Goal: Check status: Check status

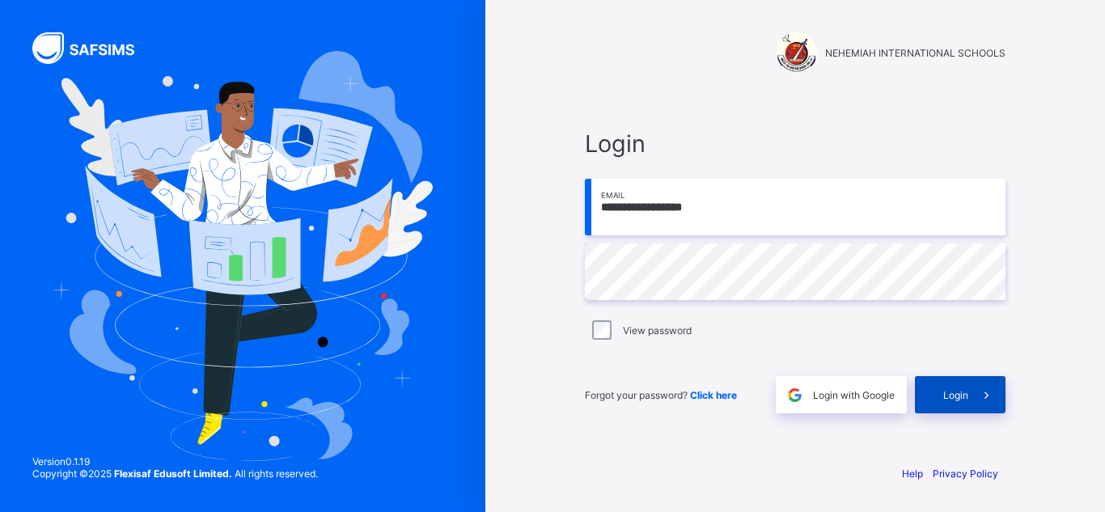
click at [956, 402] on div "Login" at bounding box center [960, 394] width 91 height 37
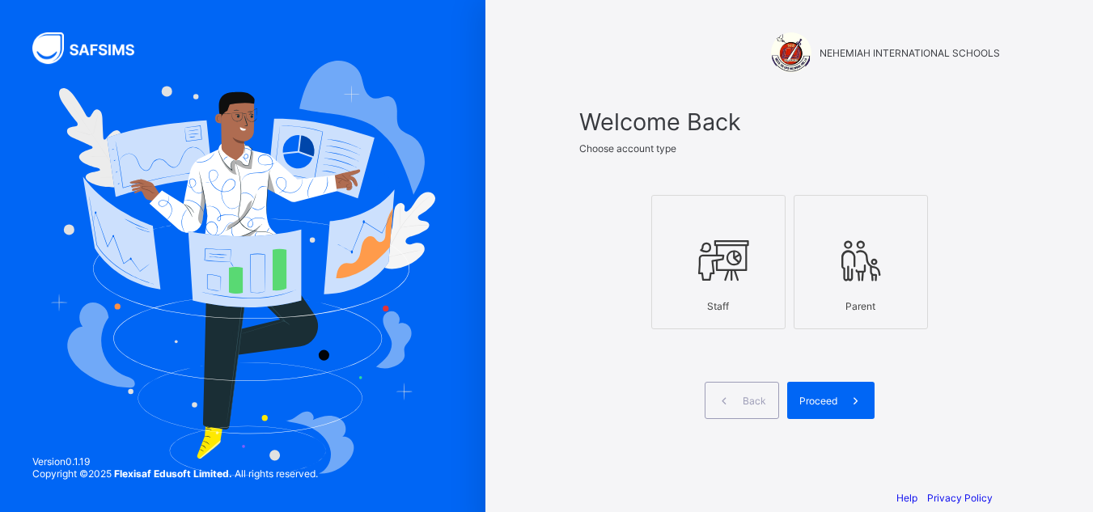
click at [725, 288] on div at bounding box center [718, 260] width 116 height 64
click at [827, 396] on span "Proceed" at bounding box center [818, 401] width 38 height 12
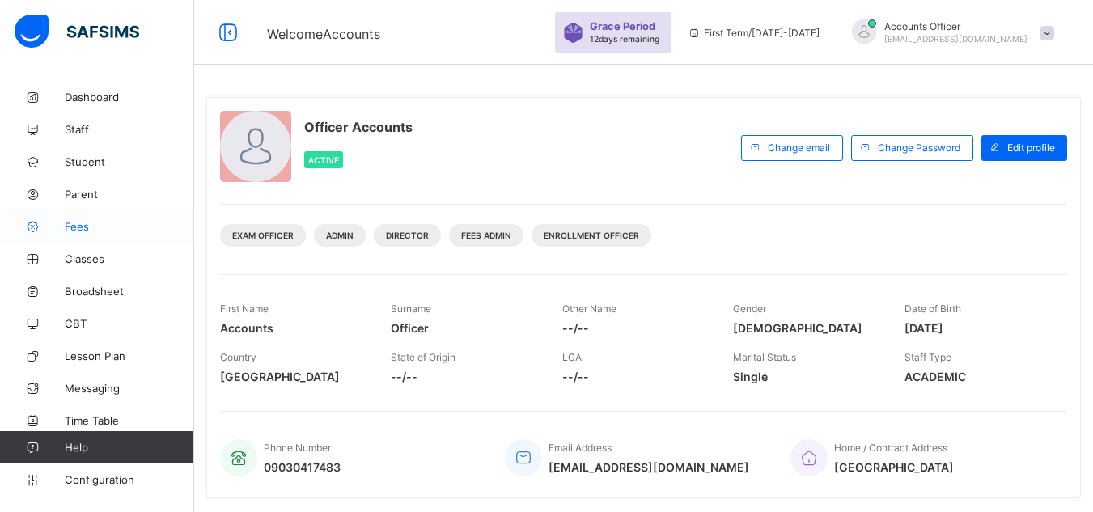
click at [80, 222] on span "Fees" at bounding box center [129, 226] width 129 height 13
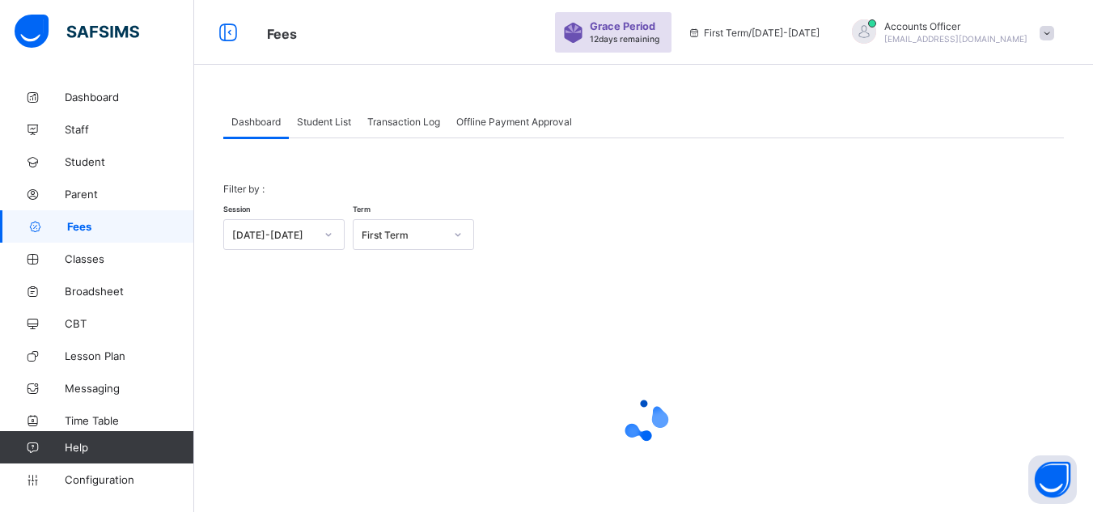
click at [330, 118] on span "Student List" at bounding box center [324, 122] width 54 height 12
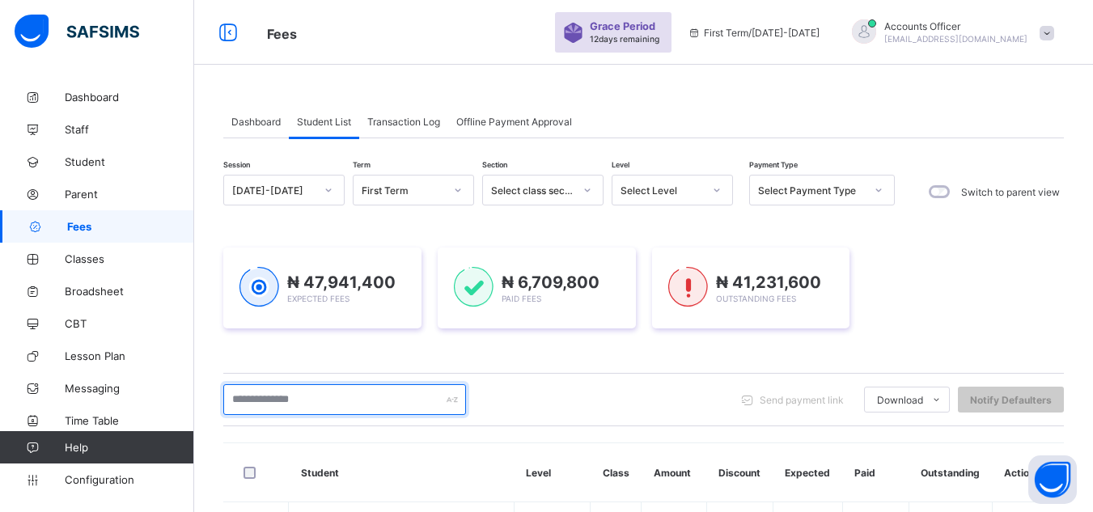
click at [335, 404] on input "text" at bounding box center [344, 399] width 243 height 31
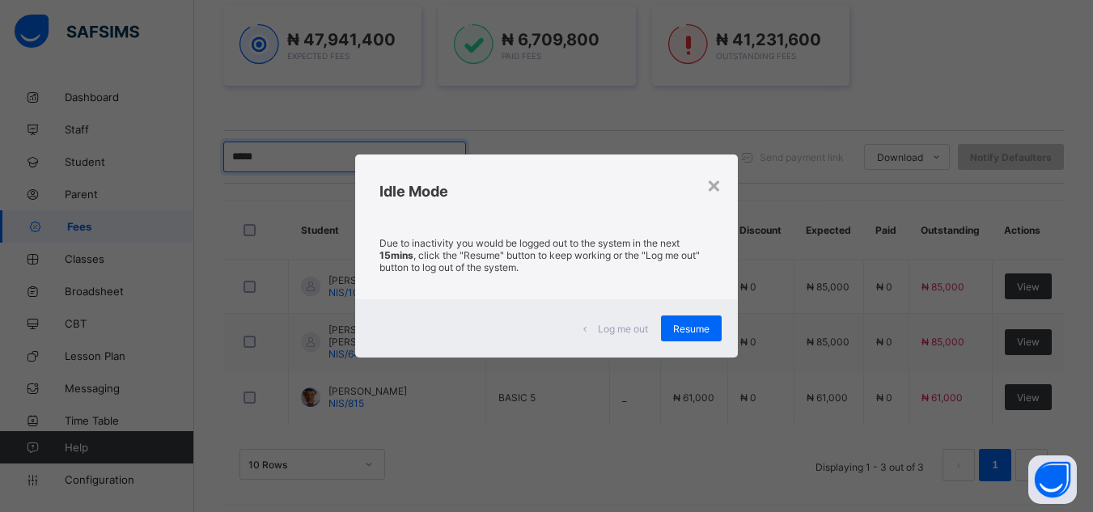
type input "*****"
click at [692, 328] on span "Resume" at bounding box center [691, 329] width 36 height 12
click at [692, 324] on span "Resume" at bounding box center [691, 329] width 36 height 12
